Goal: Feedback & Contribution: Leave review/rating

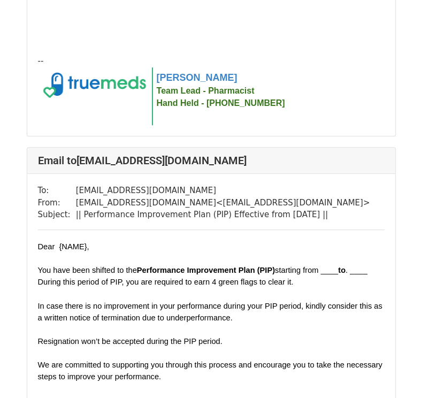
scroll to position [375, 0]
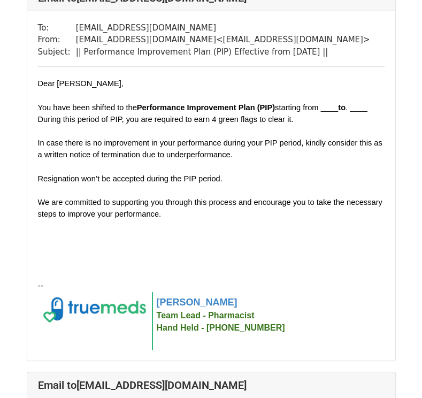
scroll to position [194, 0]
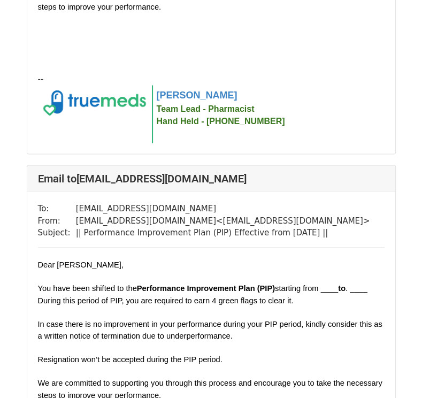
scroll to position [3105, 0]
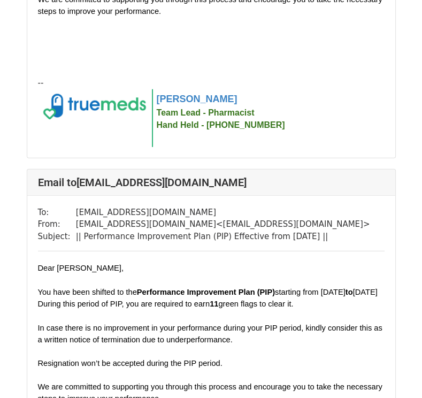
scroll to position [1360, 0]
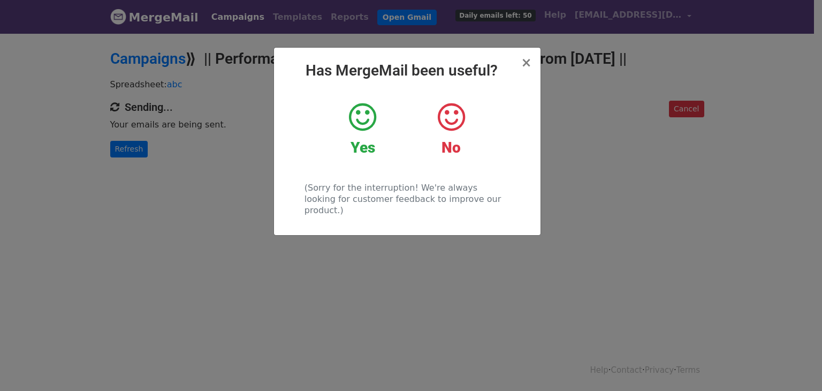
click at [361, 130] on div "Yes" at bounding box center [363, 129] width 72 height 56
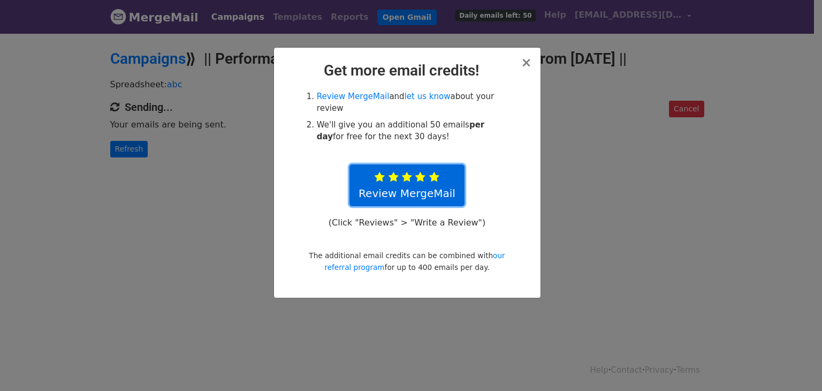
click at [409, 172] on icon at bounding box center [407, 177] width 10 height 11
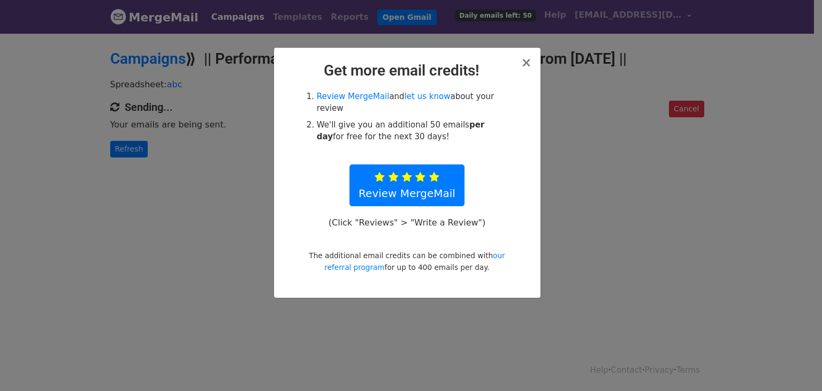
click at [578, 145] on div "× Get more email credits! Review MergeMail and let us know about your review We…" at bounding box center [411, 211] width 822 height 359
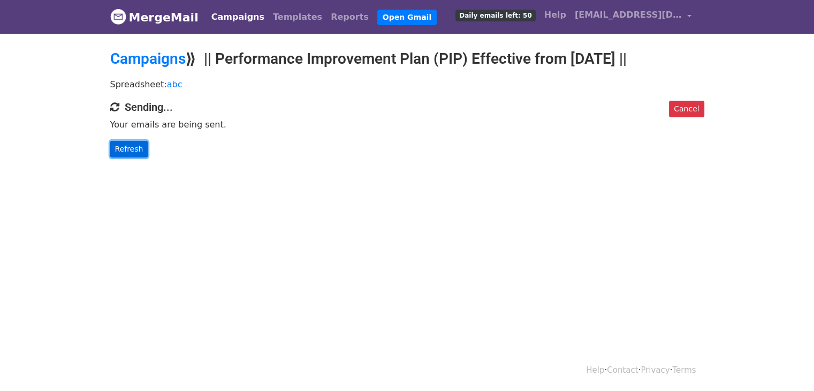
click at [125, 143] on link "Refresh" at bounding box center [129, 149] width 38 height 17
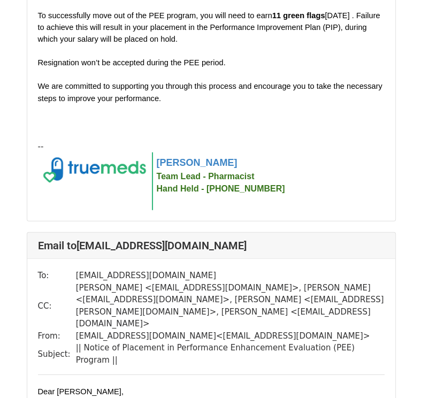
scroll to position [3506, 0]
